Goal: Task Accomplishment & Management: Complete application form

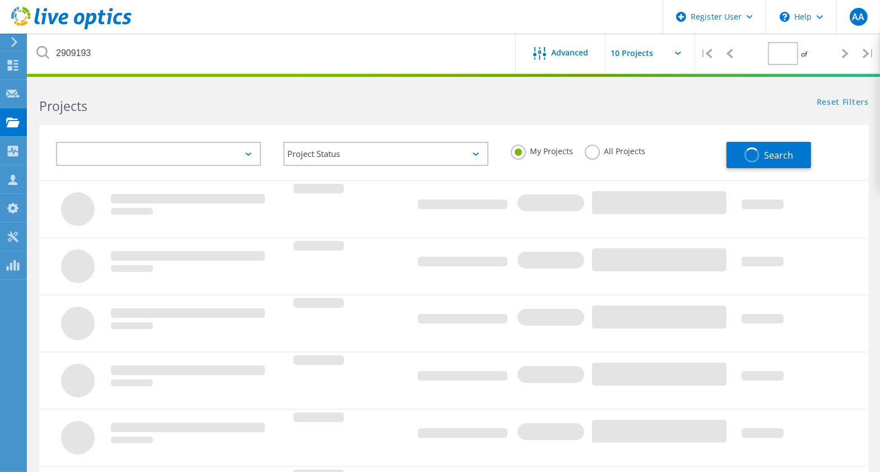
type input "1"
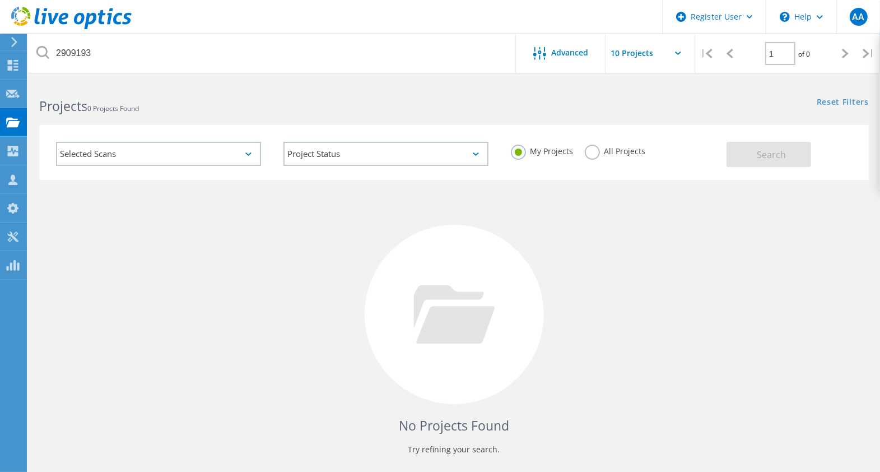
click at [593, 146] on label "All Projects" at bounding box center [615, 150] width 61 height 11
click at [0, 0] on input "All Projects" at bounding box center [0, 0] width 0 height 0
click at [783, 152] on span "Search" at bounding box center [771, 154] width 29 height 12
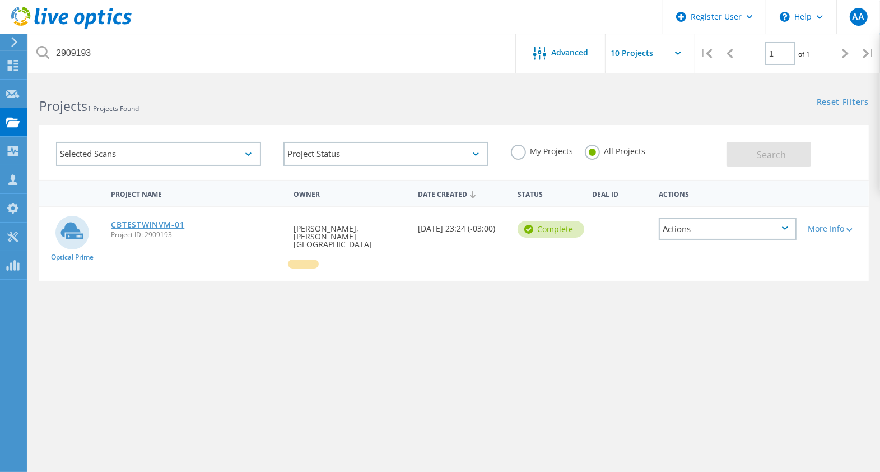
click at [170, 221] on link "CBTESTWINVM-01" at bounding box center [147, 225] width 73 height 8
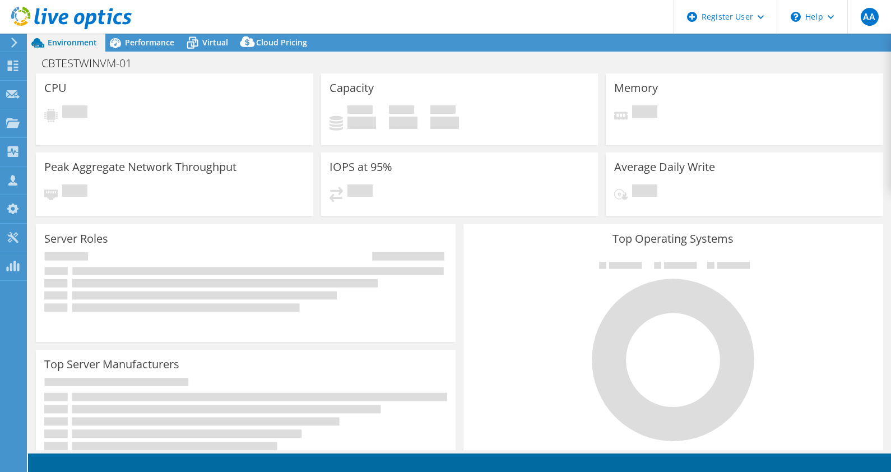
select select "USD"
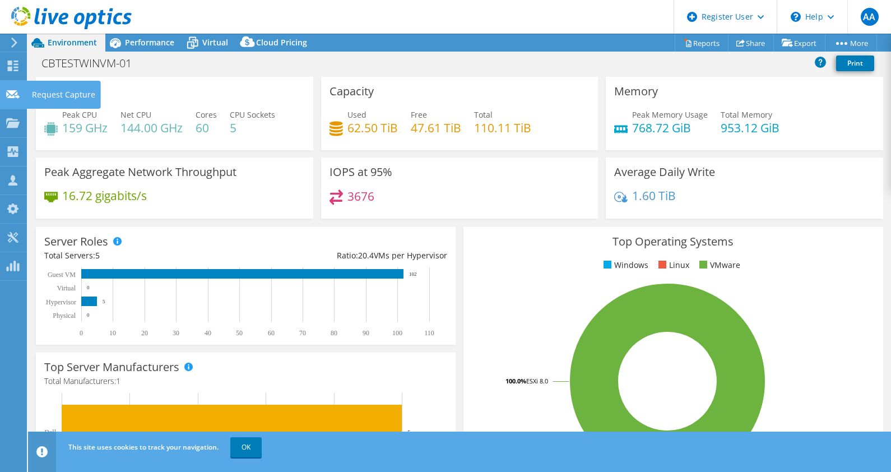
click at [58, 90] on div "Request Capture" at bounding box center [63, 95] width 75 height 28
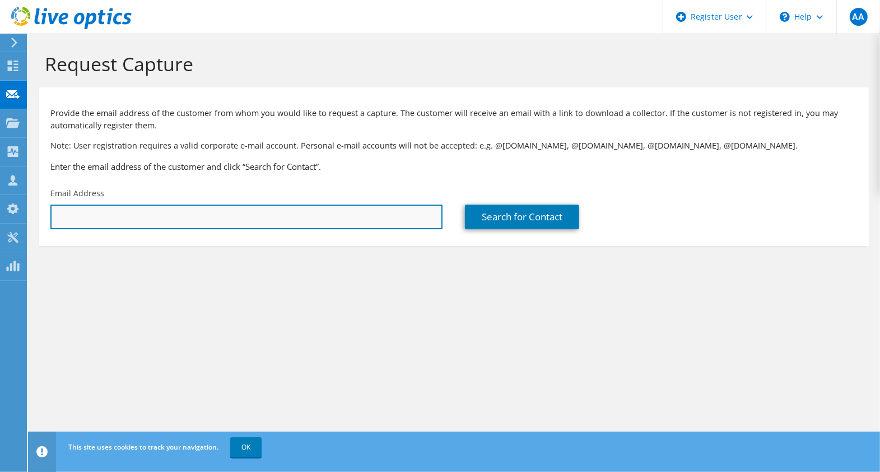
click at [252, 212] on input "text" at bounding box center [246, 216] width 392 height 25
type input "a"
paste input "Abolaji Ogunmola <awogunmola@hollandcollege.com>"
drag, startPoint x: 132, startPoint y: 217, endPoint x: 6, endPoint y: 234, distance: 127.1
click at [6, 234] on div "AA Dell User Athira Anirudhan Athira.Anirudhan@dell.com Dell My Profile Log Out…" at bounding box center [440, 236] width 880 height 472
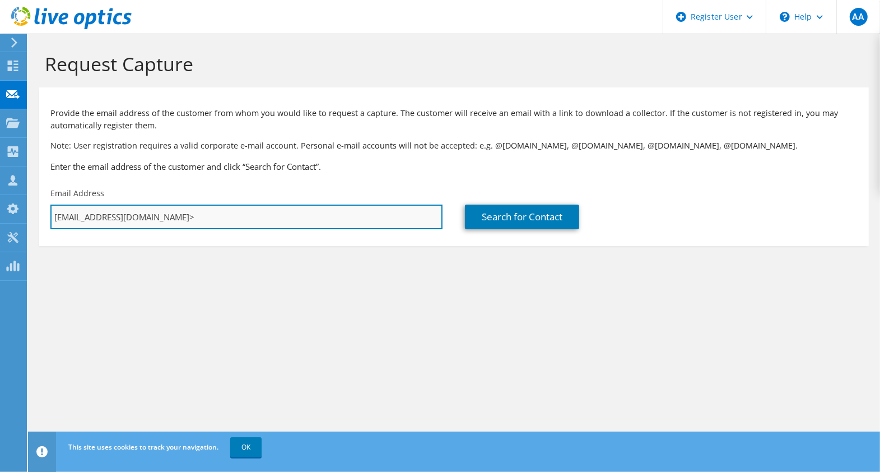
click at [202, 215] on input "awogunmola@hollandcollege.com>" at bounding box center [246, 216] width 392 height 25
type input "awogunmola@hollandcollege.com"
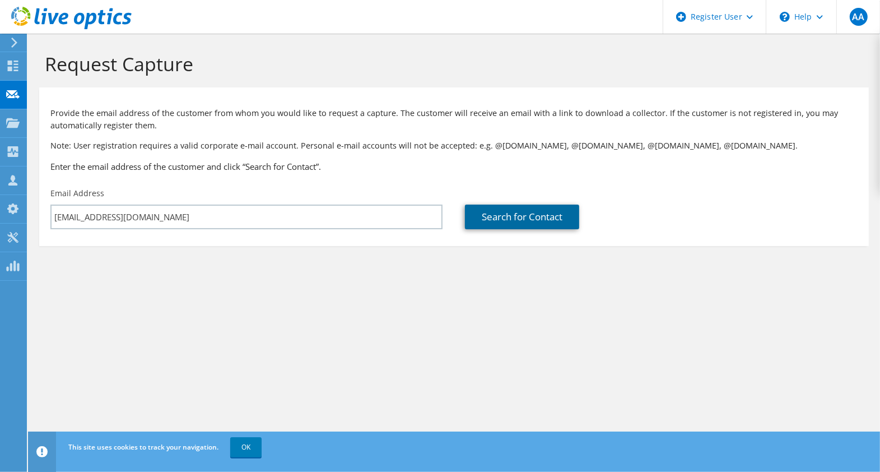
click at [502, 212] on link "Search for Contact" at bounding box center [522, 216] width 114 height 25
